Goal: Task Accomplishment & Management: Use online tool/utility

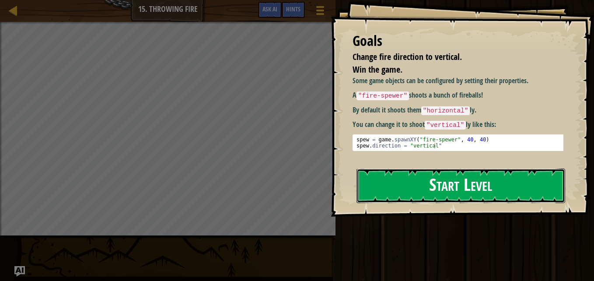
click at [504, 174] on button "Start Level" at bounding box center [460, 185] width 209 height 35
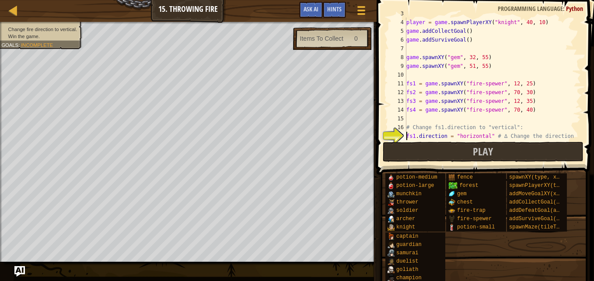
scroll to position [79, 0]
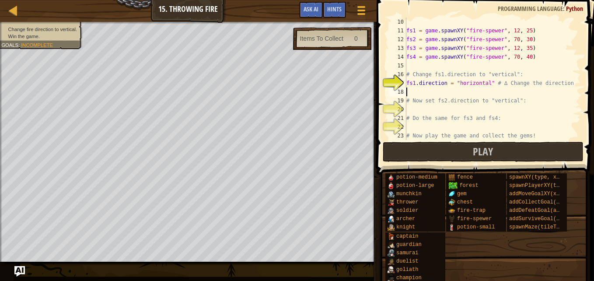
click at [449, 91] on div "fs1 = game . spawnXY ( "fire-spewer" , 12 , 25 ) fs2 = game . spawnXY ( "fire-s…" at bounding box center [489, 87] width 170 height 140
click at [484, 82] on div "fs1 = game . spawnXY ( "fire-spewer" , 12 , 25 ) fs2 = game . spawnXY ( "fire-s…" at bounding box center [489, 87] width 170 height 140
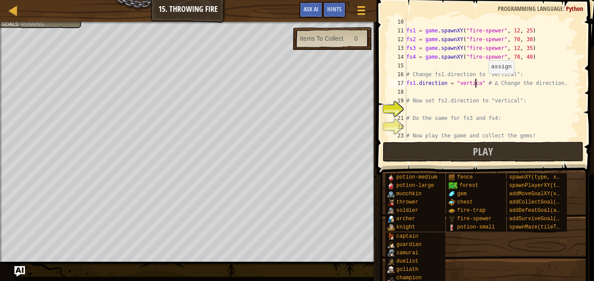
scroll to position [4, 6]
type textarea "fs1.direction = "vertical" # ∆ Change the direction."
click at [424, 107] on div "fs1 = game . spawnXY ( "fire-spewer" , 12 , 25 ) fs2 = game . spawnXY ( "fire-s…" at bounding box center [489, 87] width 170 height 140
type textarea "fs2.direction = "vertical""
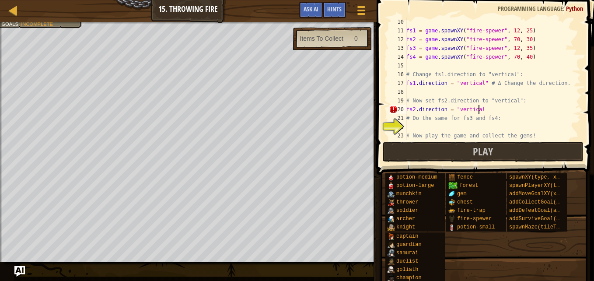
scroll to position [4, 6]
click at [430, 123] on div "fs1 = game . spawnXY ( "fire-spewer" , 12 , 25 ) fs2 = game . spawnXY ( "fire-s…" at bounding box center [489, 87] width 170 height 140
type textarea "fs3.direction = "vertical""
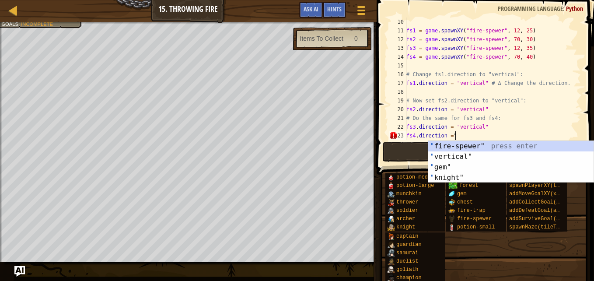
scroll to position [4, 3]
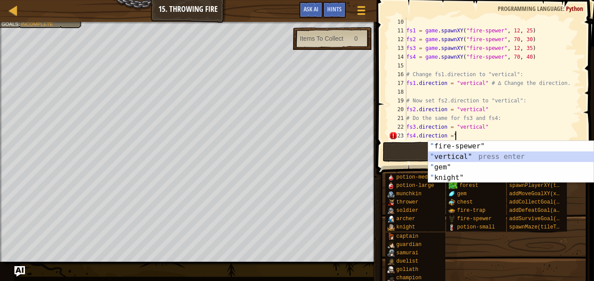
click at [442, 158] on div "" fire-spewer" press enter " vertical" press enter " gem" press enter " knight"…" at bounding box center [510, 172] width 165 height 63
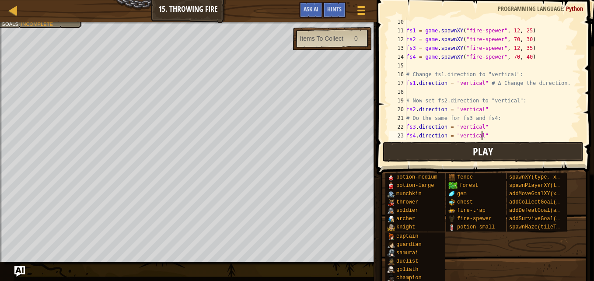
type textarea "fs4.direction = "vertical""
click at [437, 154] on button "Play" at bounding box center [483, 152] width 201 height 20
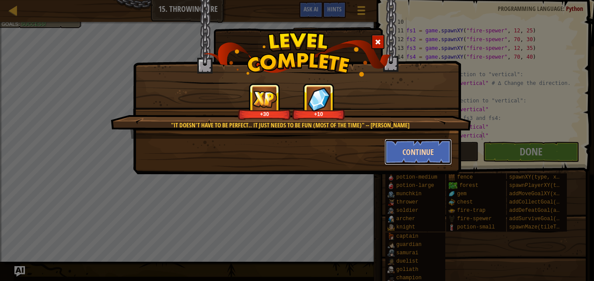
click at [427, 157] on button "Continue" at bounding box center [418, 152] width 68 height 26
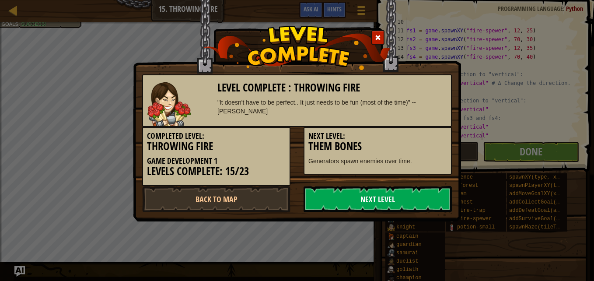
click at [405, 201] on link "Next Level" at bounding box center [377, 199] width 148 height 26
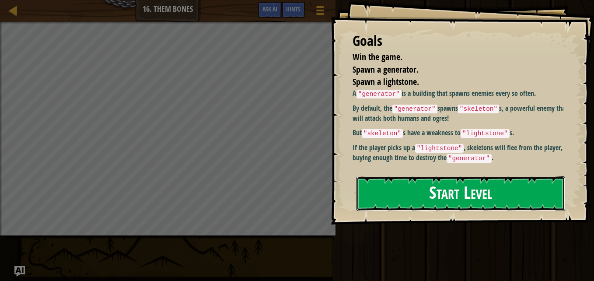
click at [545, 188] on button "Start Level" at bounding box center [460, 193] width 209 height 35
click at [531, 199] on button "Start Level" at bounding box center [460, 193] width 209 height 35
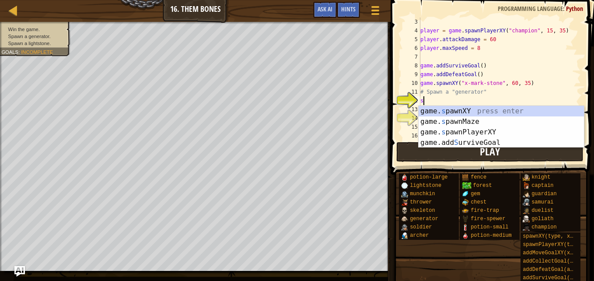
scroll to position [4, 0]
click at [505, 107] on div "game. s pawnXY press enter game. s pawnMaze press enter game. s pawnPlayerXY pr…" at bounding box center [500, 137] width 165 height 63
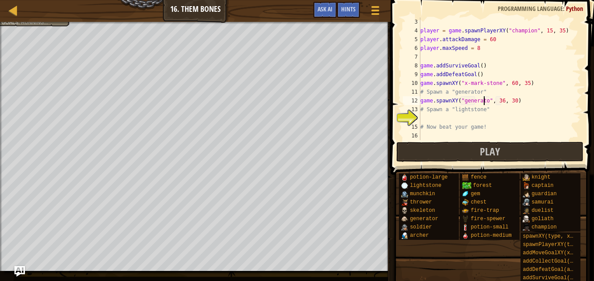
scroll to position [4, 5]
type textarea "game.spawnXY("generator", 36, 30)"
click at [496, 121] on div "player = game . spawnPlayerXY ( "champion" , 15 , 35 ) player . attackDamage = …" at bounding box center [496, 87] width 156 height 140
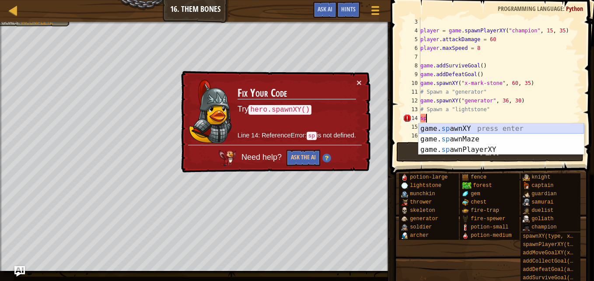
click at [487, 126] on div "game. sp awnXY press enter game. sp awnMaze press enter game. sp awnPlayerXY pr…" at bounding box center [500, 149] width 165 height 52
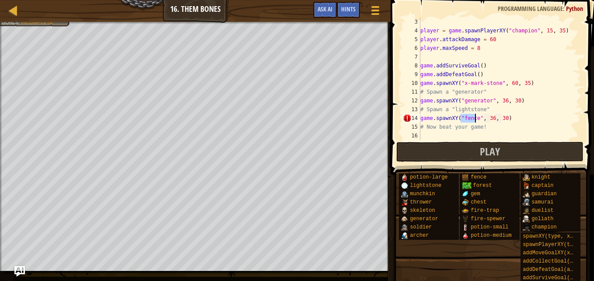
click at [487, 126] on div "player = game . spawnPlayerXY ( "champion" , 15 , 35 ) player . attackDamage = …" at bounding box center [496, 87] width 156 height 140
click at [474, 129] on div "player = game . spawnPlayerXY ( "champion" , 15 , 35 ) player . attackDamage = …" at bounding box center [496, 87] width 156 height 140
click at [475, 118] on div "player = game . spawnPlayerXY ( "champion" , 15 , 35 ) player . attackDamage = …" at bounding box center [496, 87] width 156 height 140
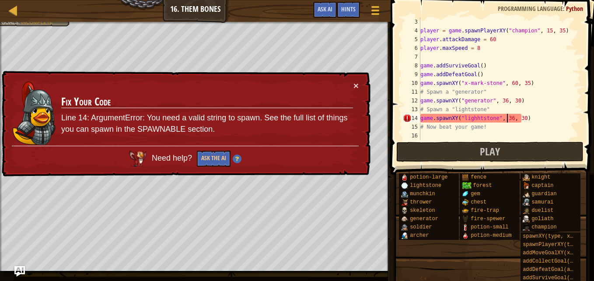
click at [505, 121] on div "player = game . spawnPlayerXY ( "champion" , 15 , 35 ) player . attackDamage = …" at bounding box center [496, 87] width 156 height 140
click at [473, 116] on div "player = game . spawnPlayerXY ( "champion" , 15 , 35 ) player . attackDamage = …" at bounding box center [496, 87] width 156 height 140
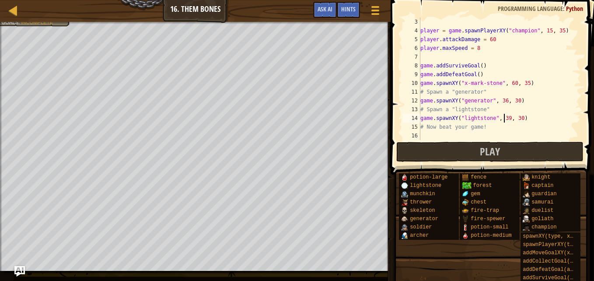
click at [504, 118] on div "player = game . spawnPlayerXY ( "champion" , 15 , 35 ) player . attackDamage = …" at bounding box center [496, 87] width 156 height 140
click at [506, 153] on button "Play" at bounding box center [489, 152] width 187 height 20
click at [419, 151] on button "Play" at bounding box center [489, 152] width 187 height 20
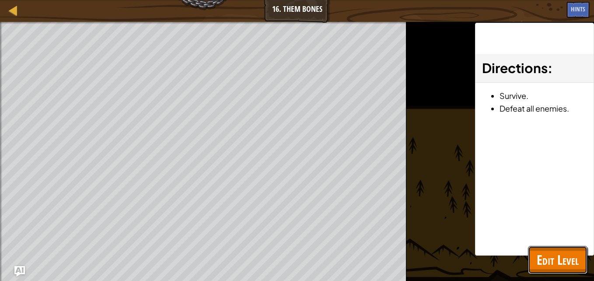
click at [554, 258] on span "Edit Level" at bounding box center [557, 260] width 42 height 18
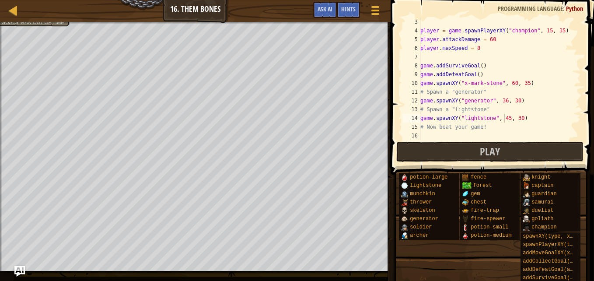
type textarea "# Now beat your game!"
click at [469, 130] on div "player = game . spawnPlayerXY ( "champion" , 15 , 35 ) player . attackDamage = …" at bounding box center [496, 87] width 156 height 140
click at [469, 132] on div "player = game . spawnPlayerXY ( "champion" , 15 , 35 ) player . attackDamage = …" at bounding box center [496, 87] width 156 height 140
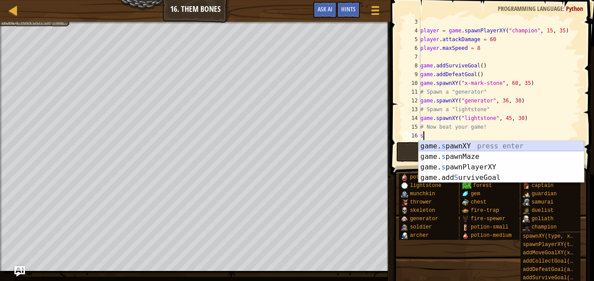
click at [473, 144] on div "game. s pawnXY press enter game. s pawnMaze press enter game. s pawnPlayerXY pr…" at bounding box center [500, 172] width 165 height 63
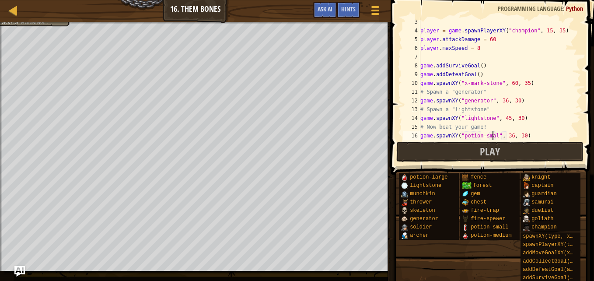
scroll to position [4, 6]
click at [510, 136] on div "player = game . spawnPlayerXY ( "champion" , 15 , 35 ) player . attackDamage = …" at bounding box center [496, 87] width 156 height 140
type textarea "game.spawnXY("potion-small", 29, 30)"
click at [513, 145] on button "Play" at bounding box center [489, 152] width 187 height 20
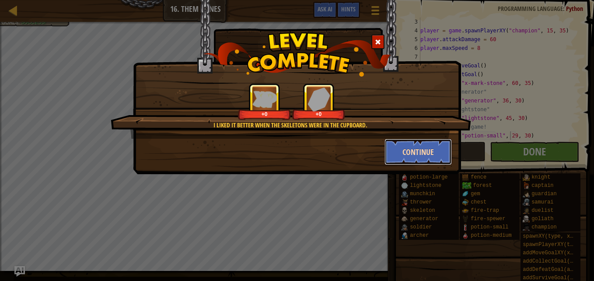
click at [410, 153] on button "Continue" at bounding box center [418, 152] width 68 height 26
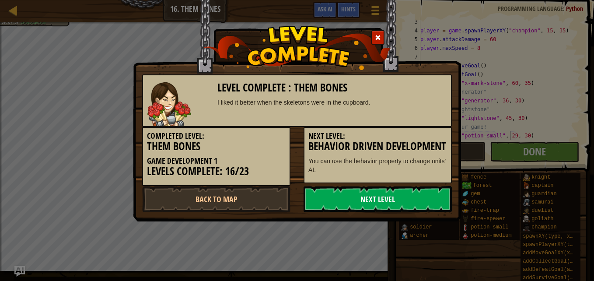
click at [392, 204] on link "Next Level" at bounding box center [377, 199] width 148 height 26
